Goal: Check status: Check status

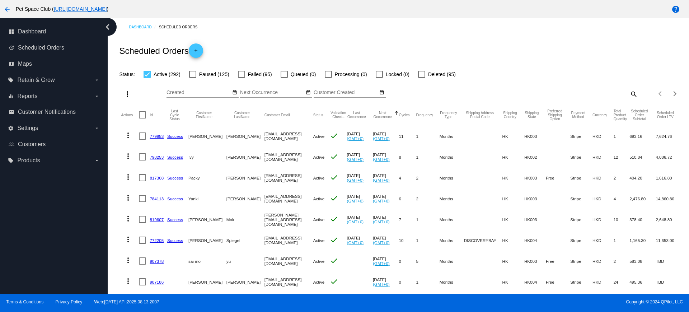
click at [629, 94] on mat-icon "search" at bounding box center [633, 93] width 9 height 11
click at [546, 92] on input "Search" at bounding box center [566, 93] width 141 height 6
type input "1011523"
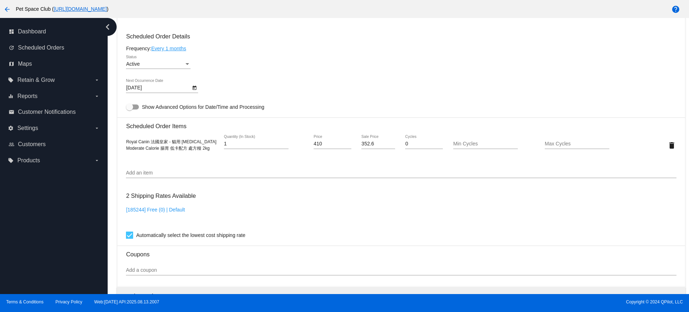
scroll to position [359, 0]
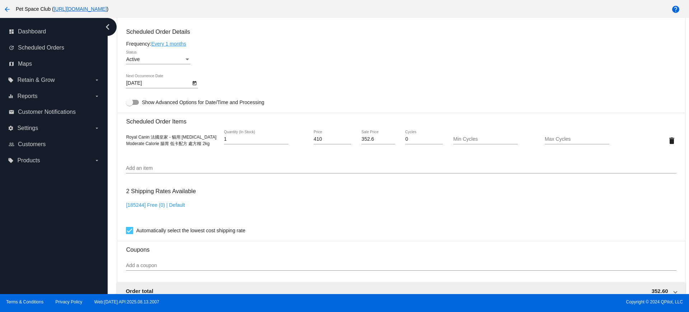
click at [185, 58] on div "Status" at bounding box center [187, 60] width 6 height 6
click at [141, 74] on span "Paused" at bounding box center [158, 74] width 65 height 15
click at [244, 58] on div "Paused Status" at bounding box center [401, 60] width 550 height 20
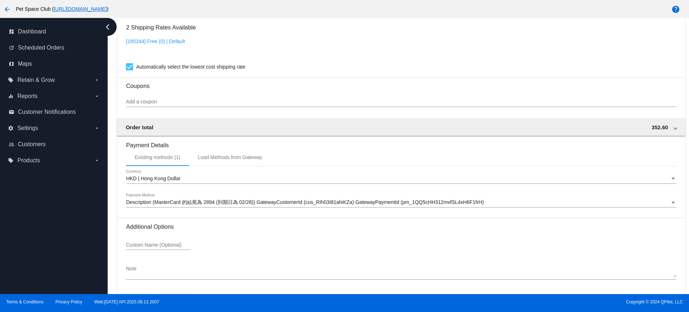
scroll to position [547, 0]
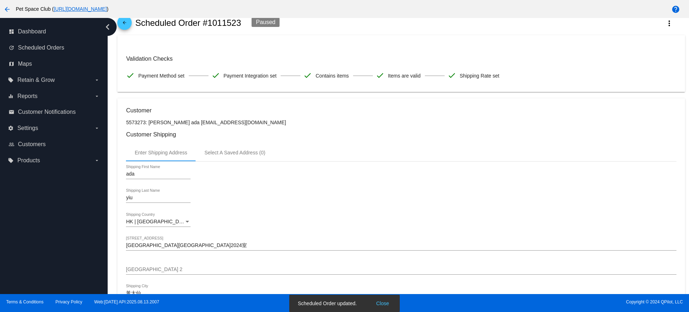
scroll to position [9, 0]
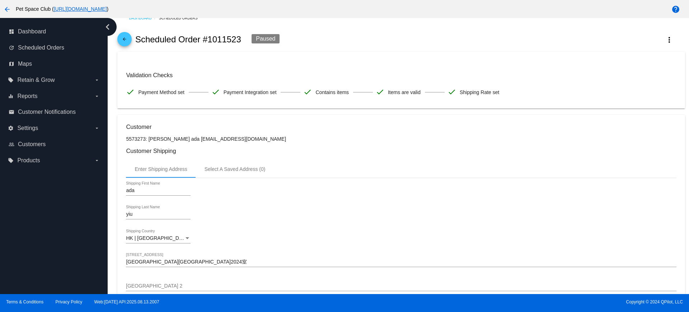
drag, startPoint x: 240, startPoint y: 37, endPoint x: 204, endPoint y: 37, distance: 35.5
click at [204, 37] on h2 "Scheduled Order #1011523" at bounding box center [188, 39] width 106 height 10
copy h2 "#1011523"
click at [353, 43] on div "arrow_back Scheduled Order #1011523 Paused more_vert" at bounding box center [400, 39] width 567 height 24
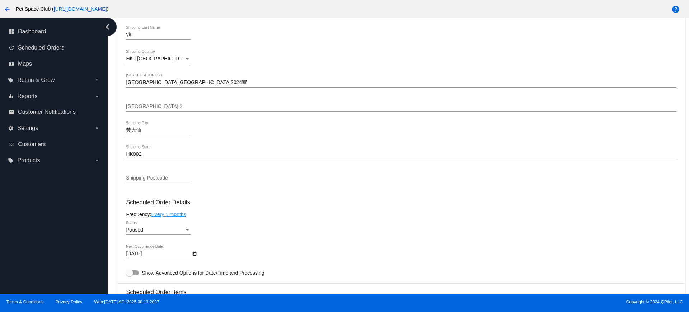
scroll to position [278, 0]
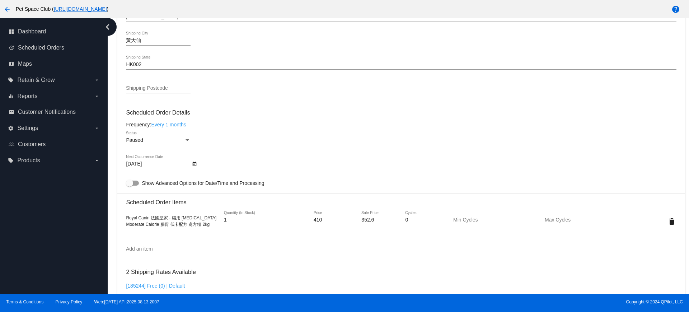
click at [652, 138] on div "Paused Status" at bounding box center [401, 141] width 550 height 20
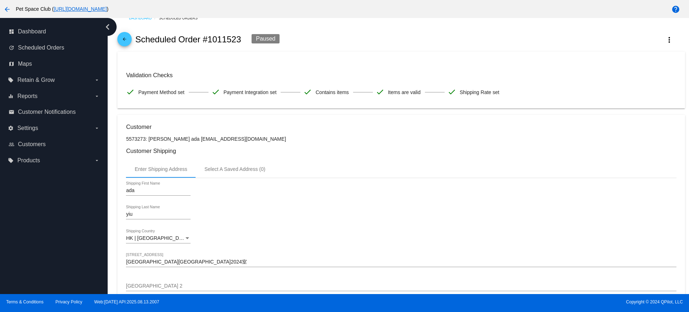
scroll to position [0, 0]
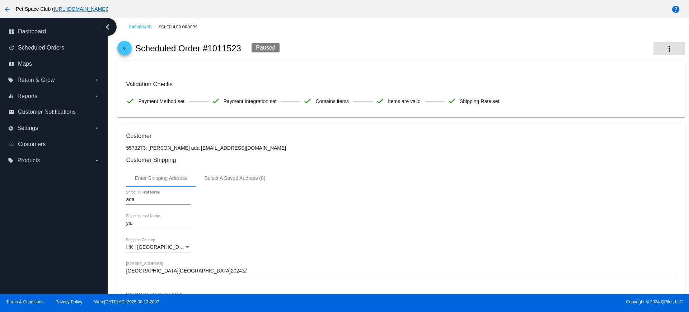
click at [665, 49] on mat-icon "more_vert" at bounding box center [669, 48] width 9 height 9
click at [604, 75] on button "history View Cycles History" at bounding box center [628, 70] width 100 height 17
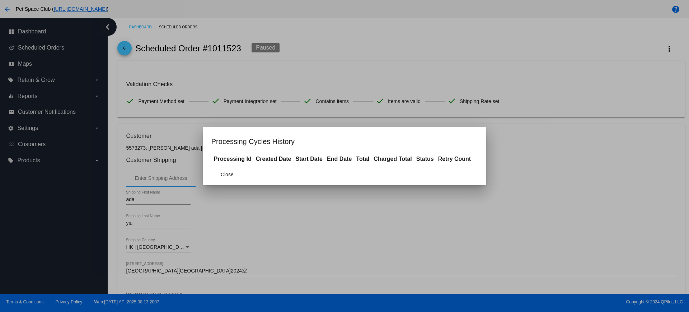
click at [573, 138] on div at bounding box center [344, 156] width 689 height 312
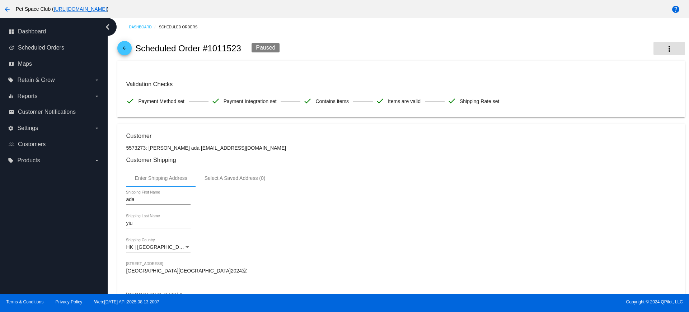
click at [665, 49] on mat-icon "more_vert" at bounding box center [669, 48] width 9 height 9
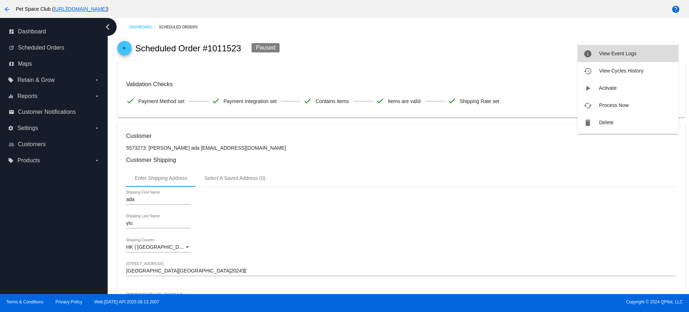
click at [605, 51] on span "View Event Logs" at bounding box center [617, 54] width 37 height 6
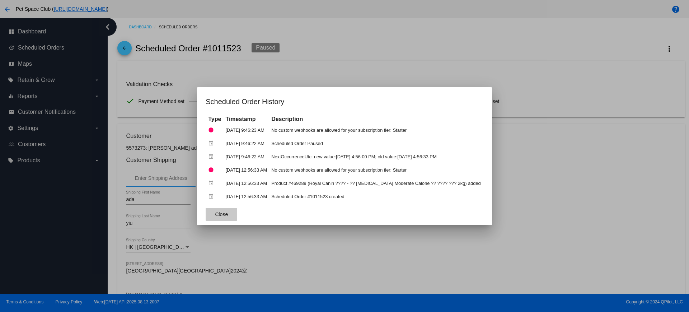
click at [217, 210] on button "Close" at bounding box center [222, 214] width 32 height 13
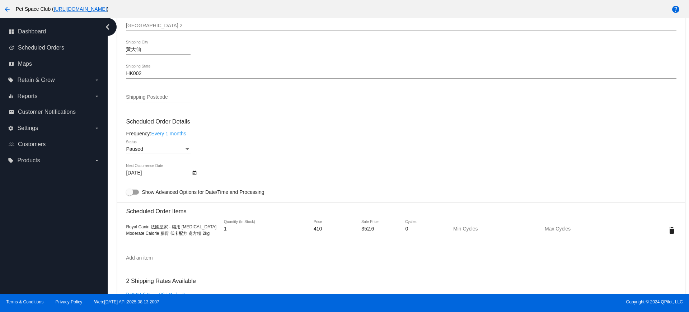
scroll to position [314, 0]
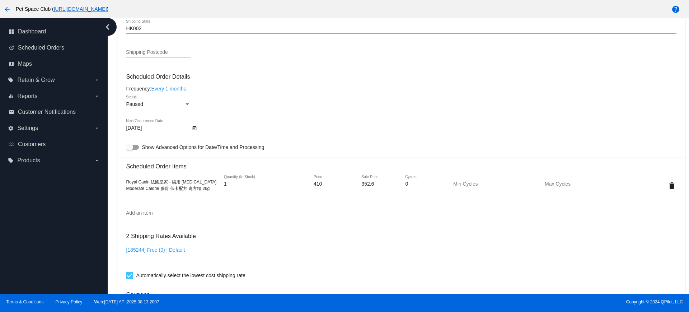
click at [96, 222] on div "dashboard Dashboard update Scheduled Orders map Maps local_offer Retain & Grow …" at bounding box center [54, 156] width 108 height 276
